Goal: Task Accomplishment & Management: Manage account settings

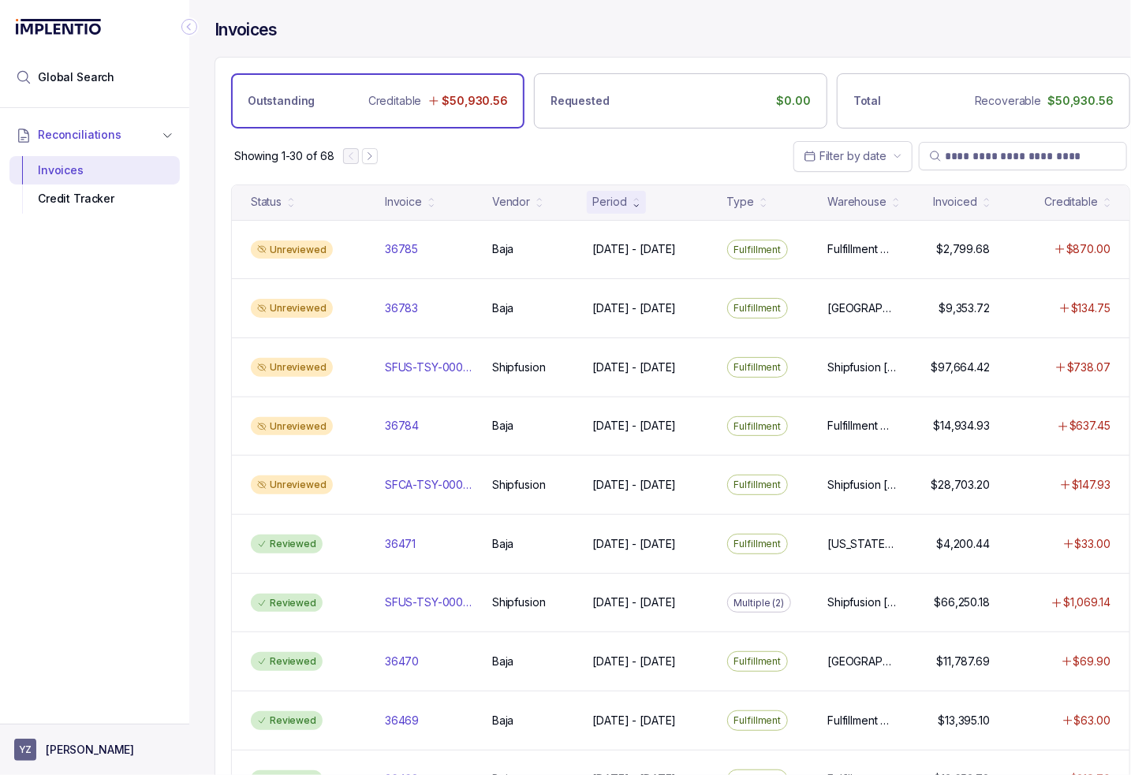
click at [104, 759] on button "YZ [PERSON_NAME]" at bounding box center [94, 750] width 161 height 22
click at [69, 714] on p "Logout" at bounding box center [104, 716] width 131 height 16
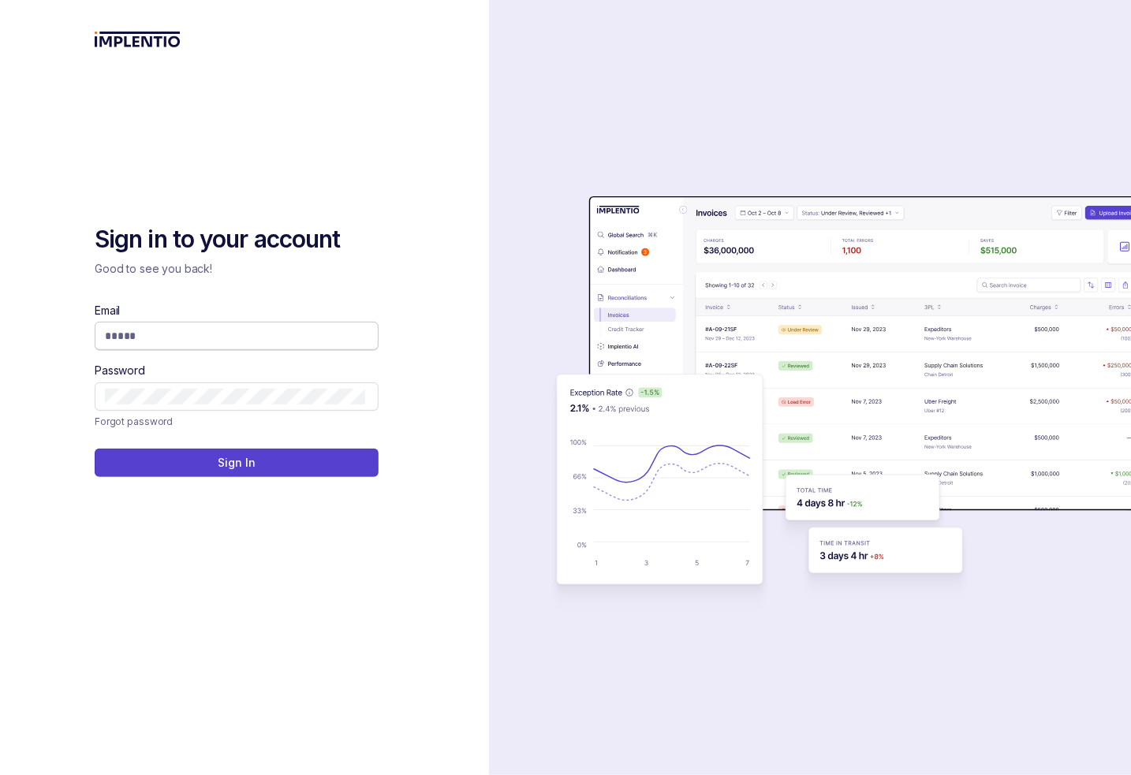
click at [132, 334] on input "Email" at bounding box center [235, 336] width 260 height 16
type input "**********"
